Goal: Task Accomplishment & Management: Manage account settings

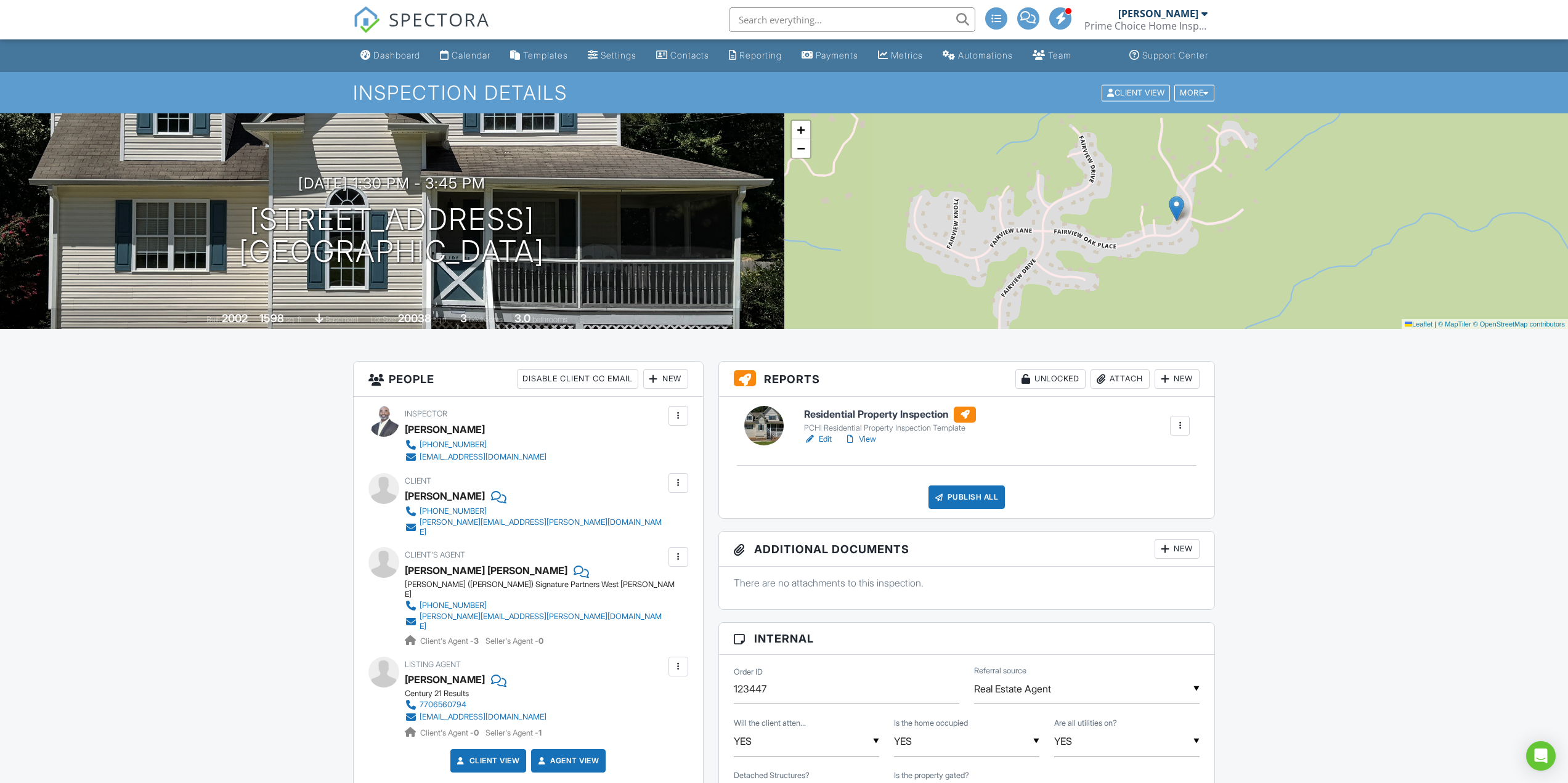
click at [869, 439] on link "View" at bounding box center [860, 439] width 32 height 12
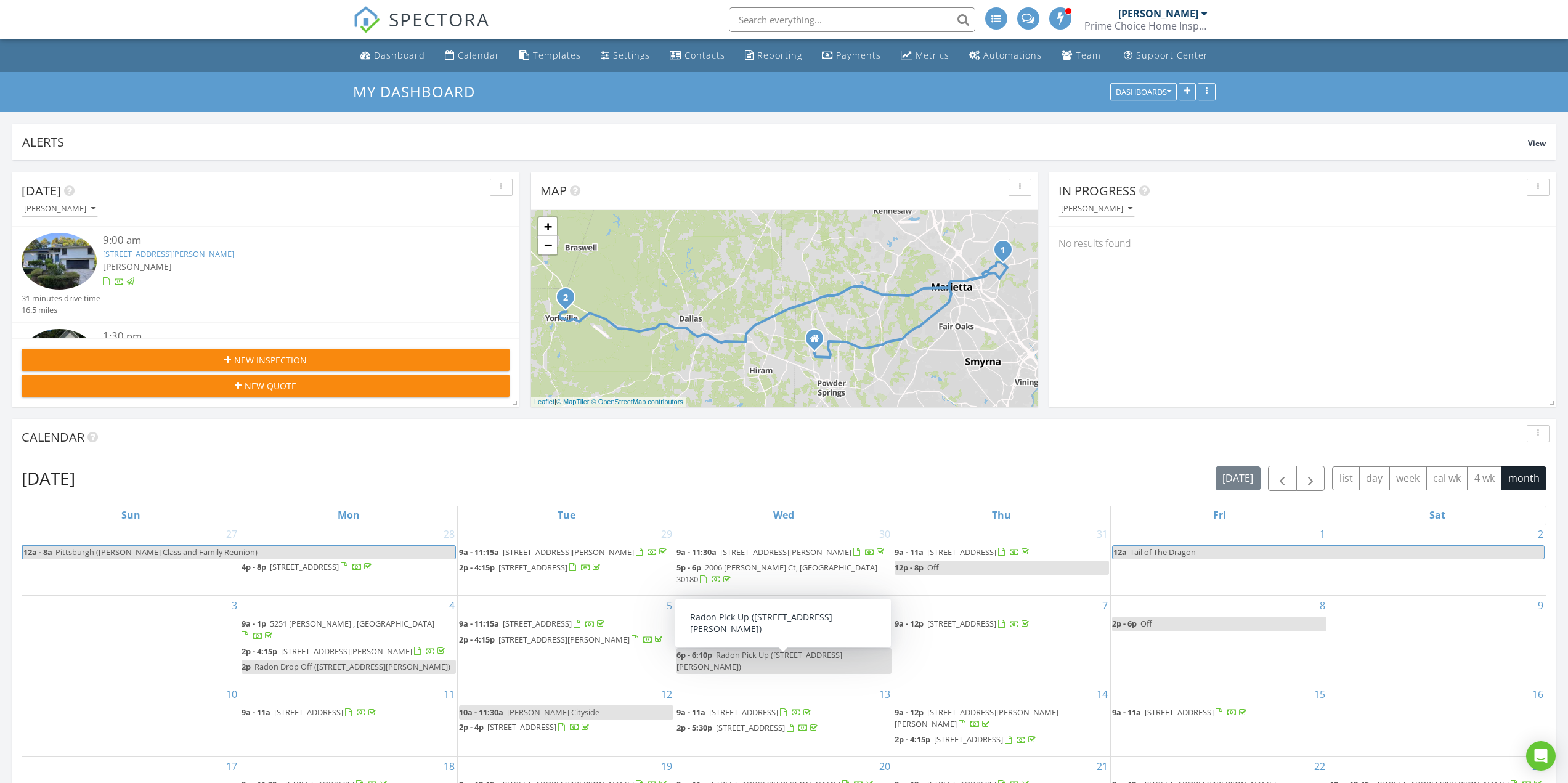
click at [191, 252] on link "2010 Barnes Mill Rd, Marietta, GA 30062" at bounding box center [168, 254] width 131 height 11
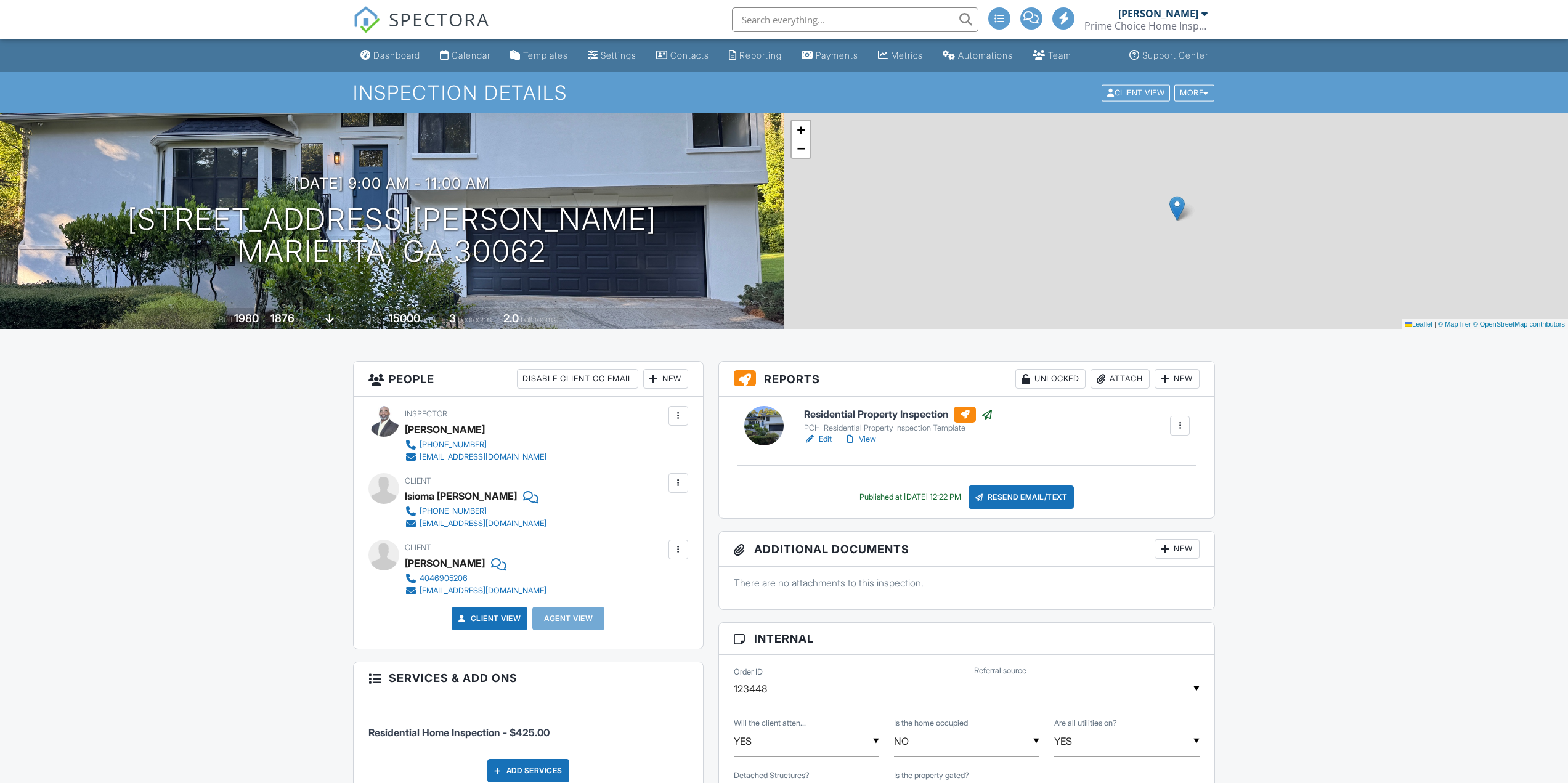
click at [867, 440] on link "View" at bounding box center [860, 439] width 32 height 12
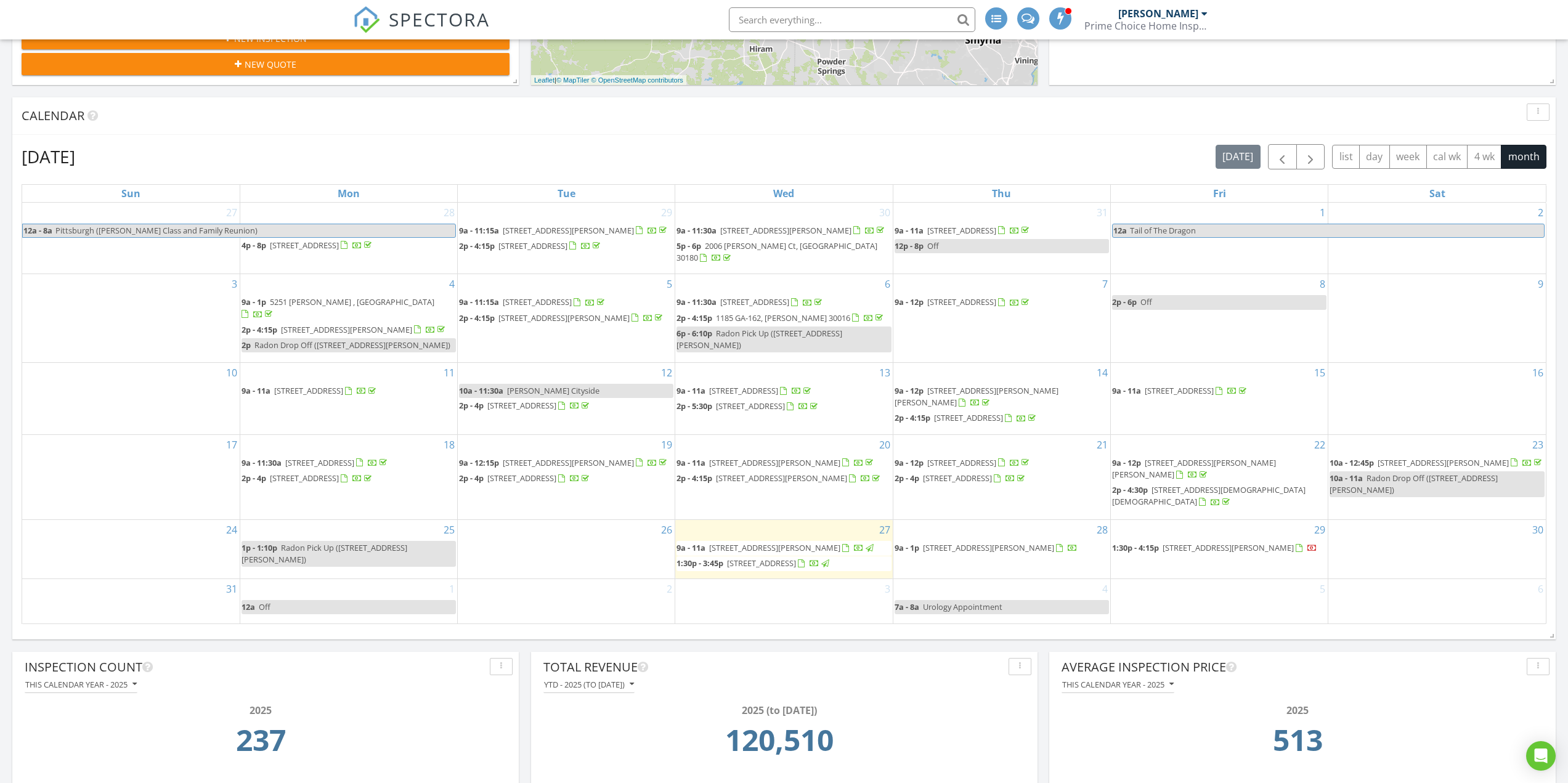
scroll to position [369, 0]
